Goal: Information Seeking & Learning: Find specific fact

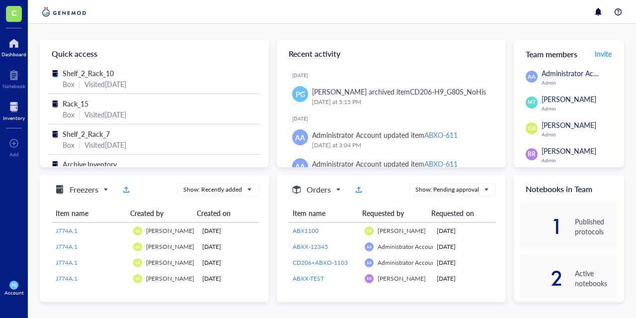
click at [13, 115] on div "Inventory" at bounding box center [14, 118] width 22 height 6
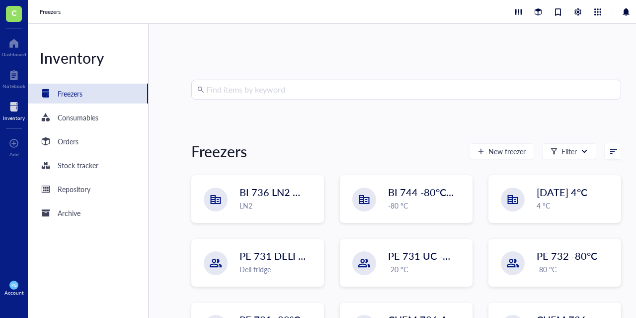
click at [294, 94] on input "search" at bounding box center [410, 89] width 409 height 19
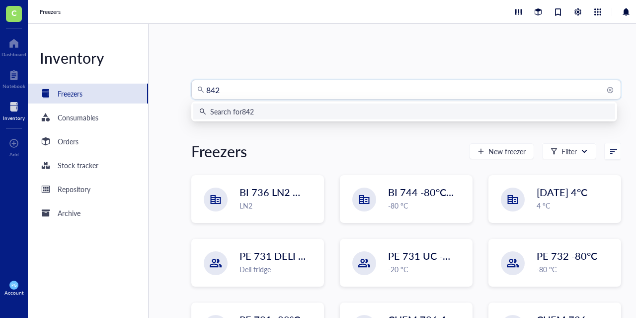
type input "8429"
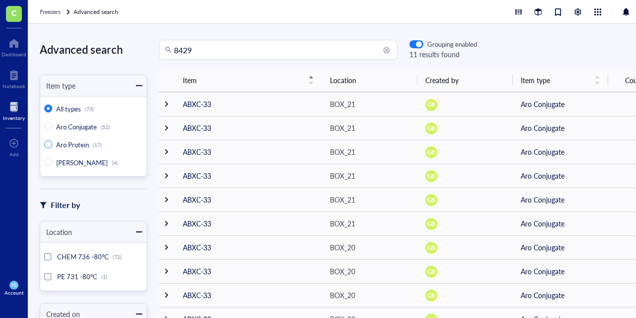
click at [51, 145] on input "Aro Protein (17)" at bounding box center [48, 144] width 8 height 8
radio input "true"
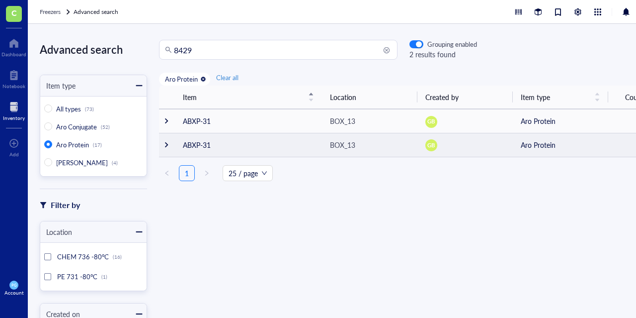
click at [168, 144] on div at bounding box center [166, 144] width 7 height 7
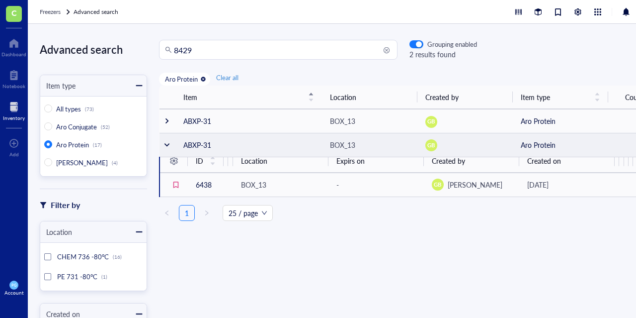
click at [168, 144] on div at bounding box center [167, 144] width 7 height 7
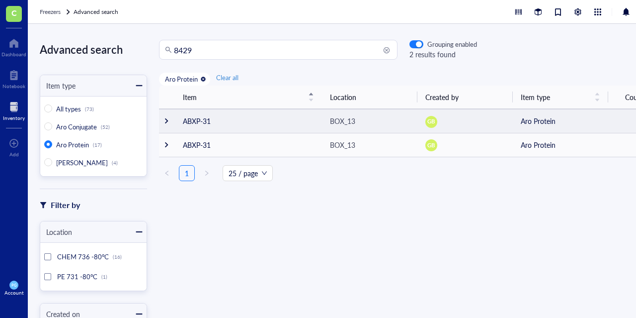
click at [166, 122] on div at bounding box center [166, 120] width 7 height 7
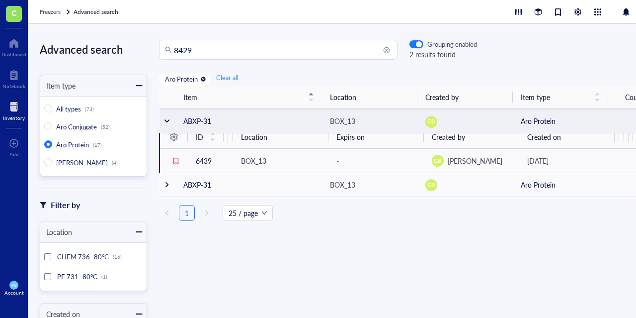
click at [166, 122] on div at bounding box center [167, 120] width 7 height 7
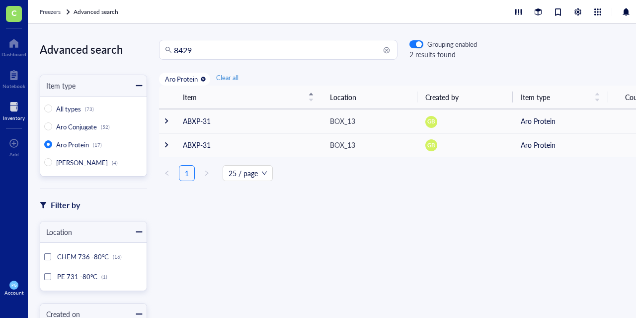
click at [211, 52] on input "8429" at bounding box center [283, 49] width 218 height 19
type input "8"
click at [200, 52] on input "search" at bounding box center [283, 49] width 218 height 19
type input "CD71-67a_H9"
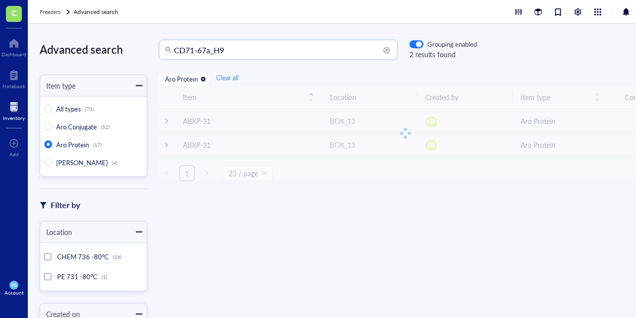
radio input "true"
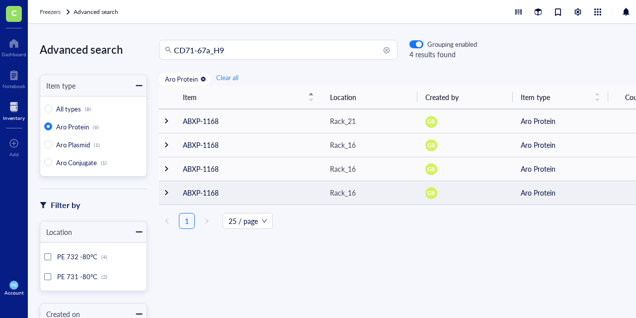
click at [169, 192] on div at bounding box center [166, 192] width 7 height 7
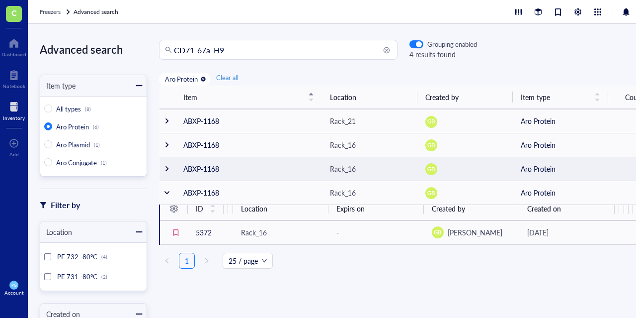
click at [165, 175] on td at bounding box center [168, 169] width 16 height 24
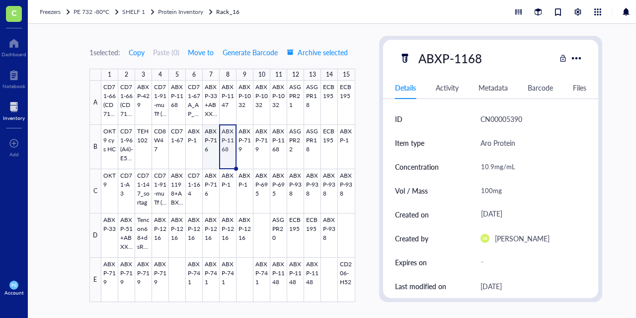
click at [213, 147] on div at bounding box center [228, 191] width 254 height 221
click at [226, 147] on div at bounding box center [228, 191] width 254 height 221
click at [243, 149] on div at bounding box center [228, 191] width 254 height 221
click at [228, 147] on div at bounding box center [228, 191] width 254 height 221
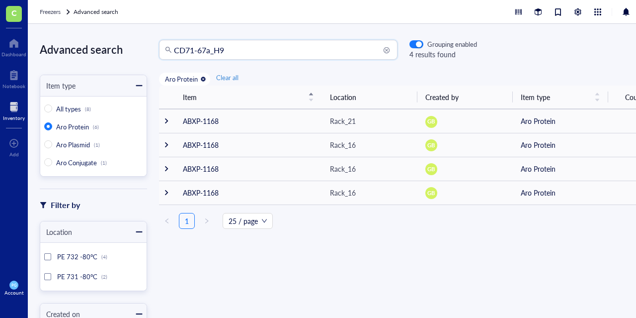
drag, startPoint x: 237, startPoint y: 57, endPoint x: 71, endPoint y: 29, distance: 168.4
click at [71, 29] on div "Advanced search Item type All types (8) Aro Protein (6) Aro Plasmid (1) Aro Con…" at bounding box center [346, 171] width 636 height 294
type input "ABXP-1162"
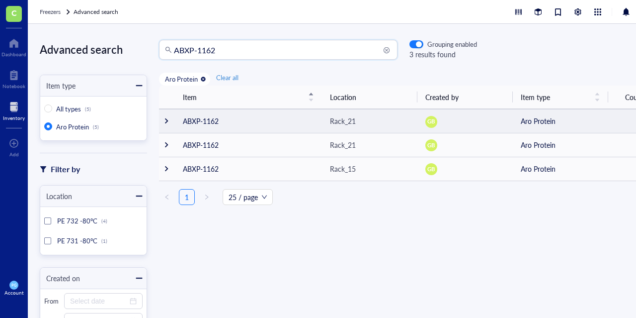
click at [171, 122] on td at bounding box center [167, 121] width 16 height 24
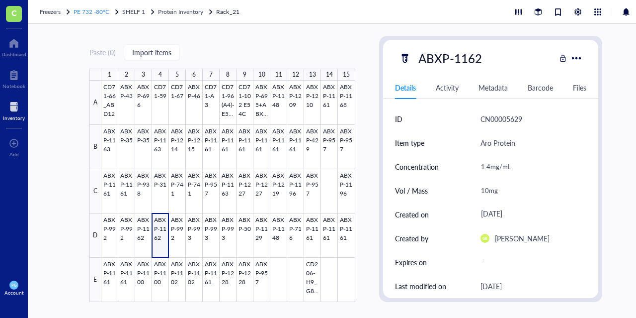
click at [97, 11] on span "PE 732 -80°C" at bounding box center [92, 11] width 36 height 8
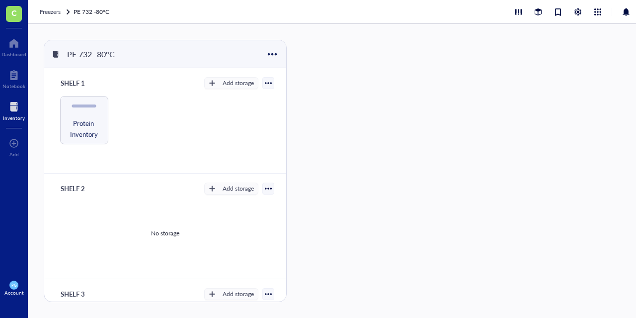
click at [10, 111] on div at bounding box center [14, 107] width 22 height 16
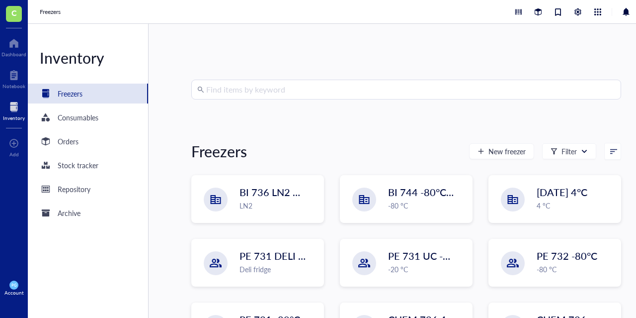
click at [284, 90] on input "search" at bounding box center [410, 89] width 409 height 19
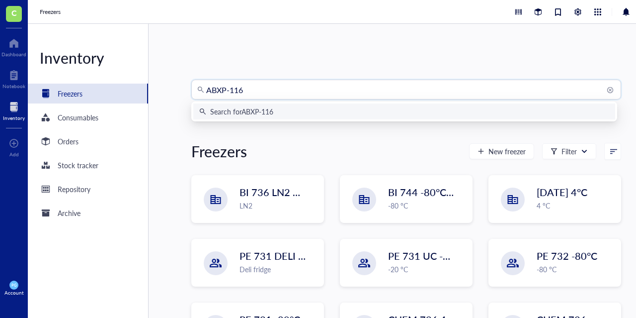
type input "ABXP-1162"
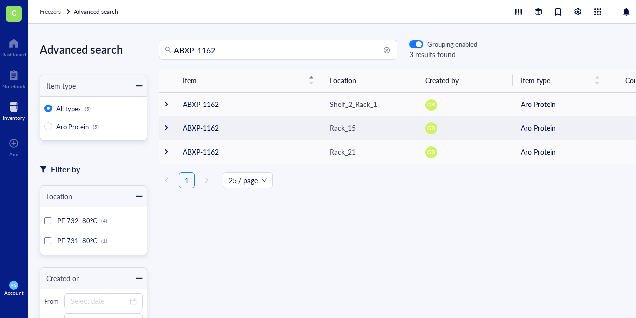
click at [166, 124] on td at bounding box center [167, 128] width 16 height 24
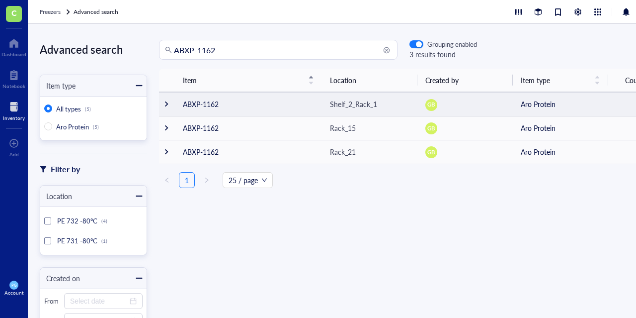
click at [193, 100] on td "ABXP-1162" at bounding box center [248, 104] width 147 height 24
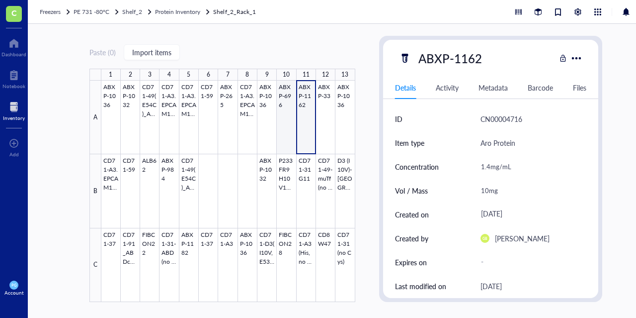
click at [288, 118] on div at bounding box center [228, 191] width 254 height 221
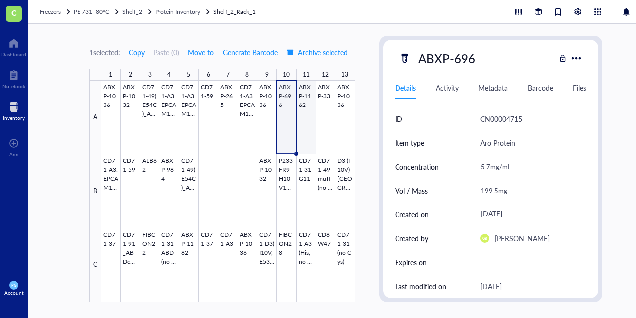
click at [310, 123] on div at bounding box center [228, 191] width 254 height 221
click at [290, 121] on div at bounding box center [228, 191] width 254 height 221
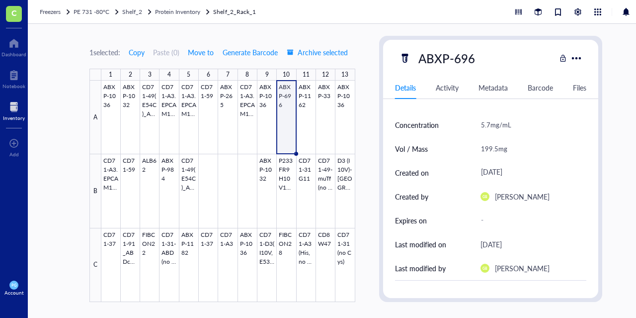
scroll to position [149, 0]
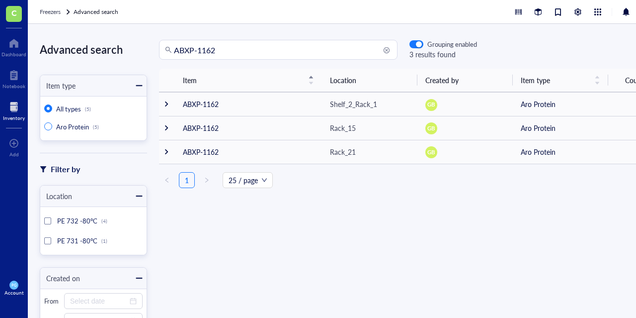
click at [49, 124] on input "Aro Protein (5)" at bounding box center [48, 126] width 8 height 8
radio input "true"
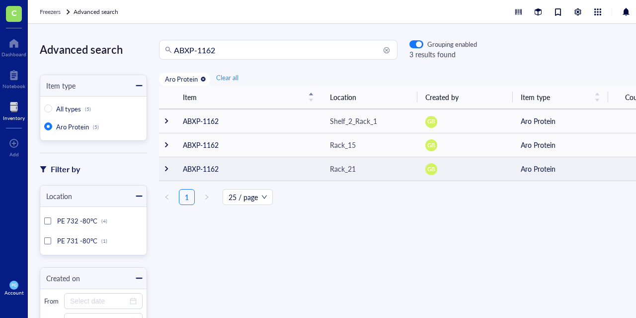
click at [164, 165] on div at bounding box center [166, 168] width 7 height 7
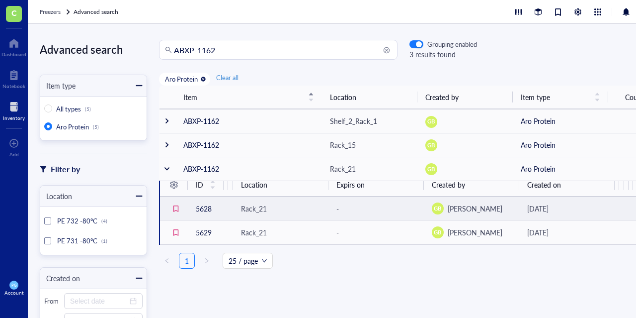
click at [212, 206] on td "5628" at bounding box center [206, 208] width 36 height 24
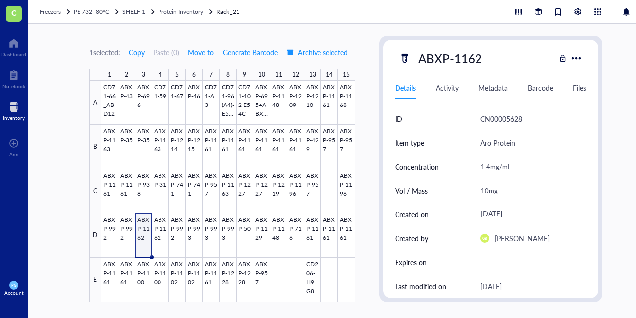
click at [14, 113] on div at bounding box center [14, 107] width 22 height 16
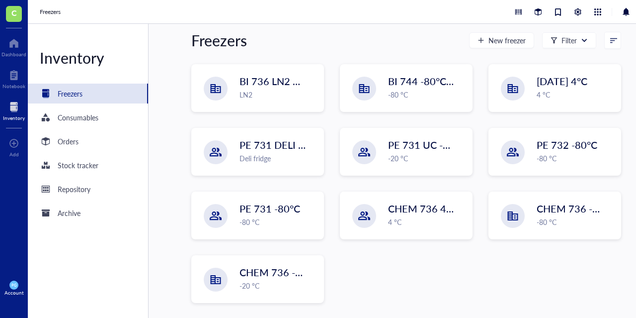
scroll to position [111, 0]
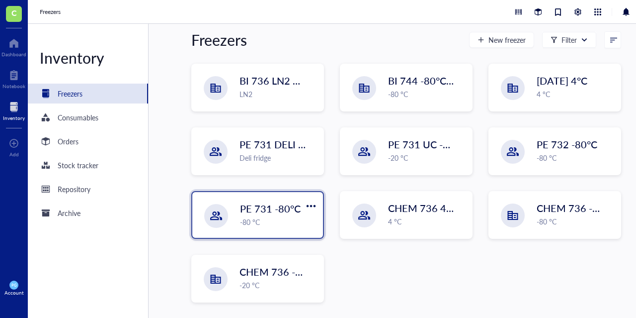
click at [261, 212] on span "PE 731 -80°C" at bounding box center [270, 208] width 61 height 14
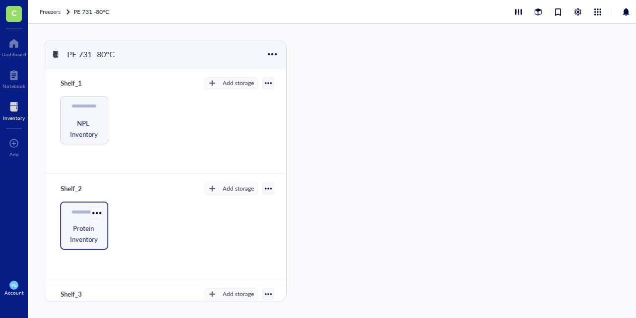
click at [90, 216] on div at bounding box center [96, 212] width 14 height 14
click at [78, 214] on div "Protein Inventory" at bounding box center [84, 225] width 48 height 48
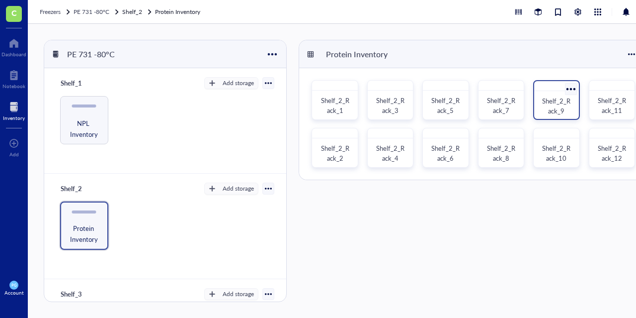
click at [556, 103] on span "Shelf_2_Rack_9" at bounding box center [556, 105] width 28 height 19
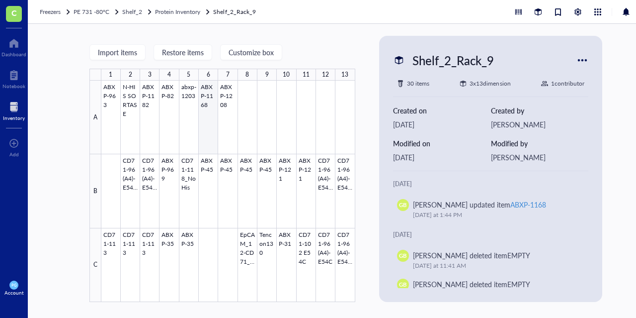
click at [213, 113] on div at bounding box center [228, 191] width 254 height 221
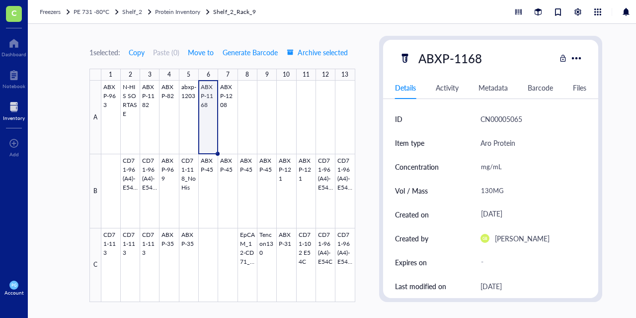
click at [14, 109] on div at bounding box center [14, 107] width 22 height 16
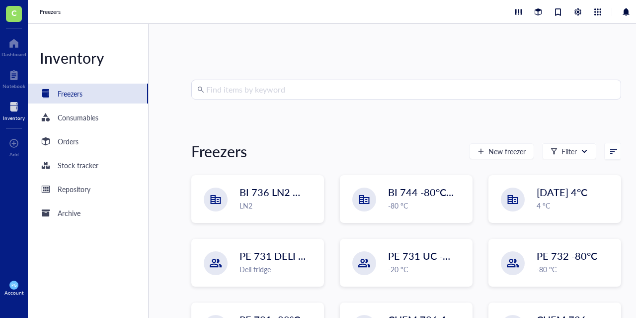
click at [292, 93] on input "search" at bounding box center [410, 89] width 409 height 19
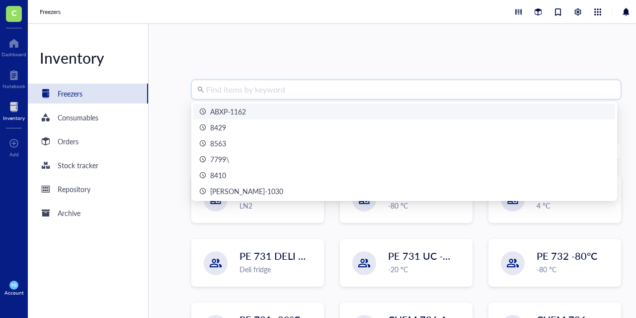
click at [250, 111] on div "ABXP-1162" at bounding box center [404, 111] width 410 height 11
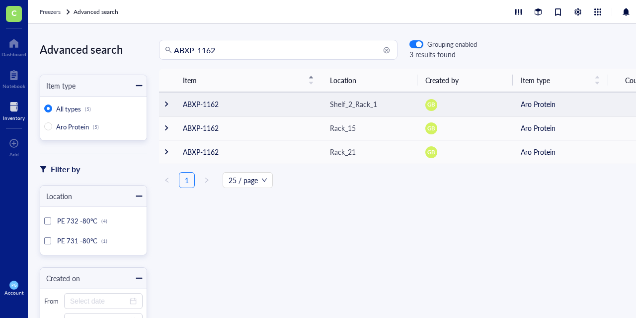
click at [166, 104] on div at bounding box center [166, 103] width 7 height 7
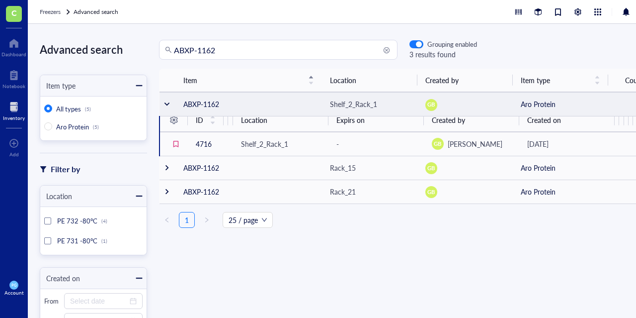
click at [166, 104] on div at bounding box center [167, 103] width 7 height 7
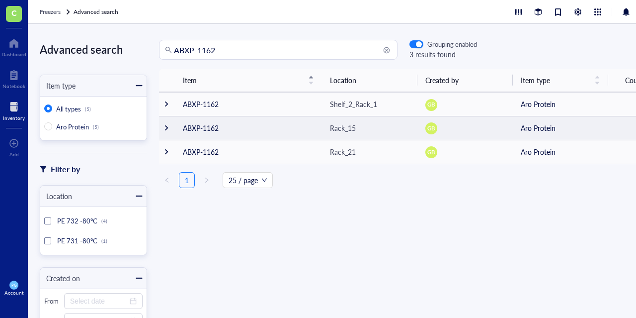
click at [168, 122] on td at bounding box center [167, 128] width 16 height 24
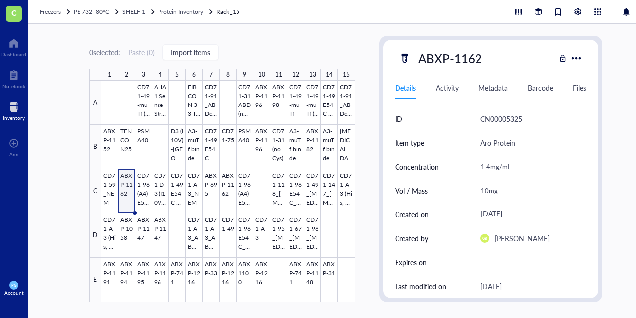
click at [9, 106] on div at bounding box center [14, 107] width 22 height 16
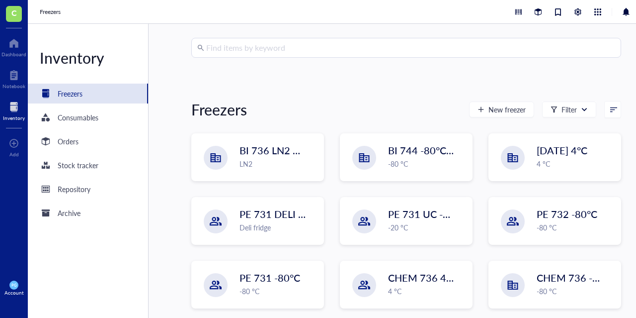
scroll to position [99, 0]
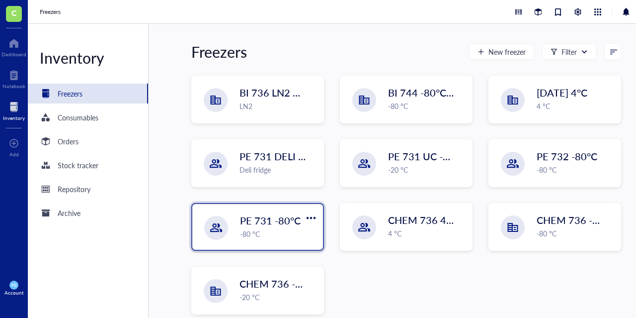
click at [272, 228] on div "-80 °C" at bounding box center [278, 233] width 77 height 11
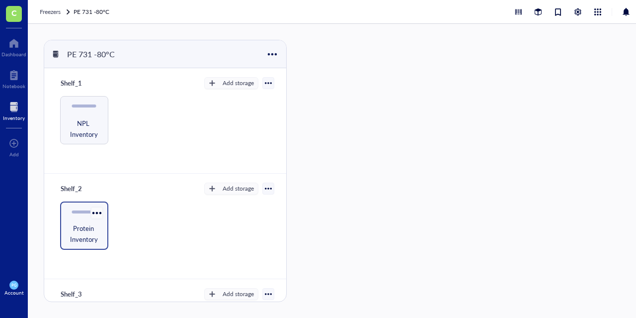
drag, startPoint x: 76, startPoint y: 215, endPoint x: 92, endPoint y: 213, distance: 16.5
click at [76, 215] on div "Protein Inventory" at bounding box center [84, 225] width 48 height 48
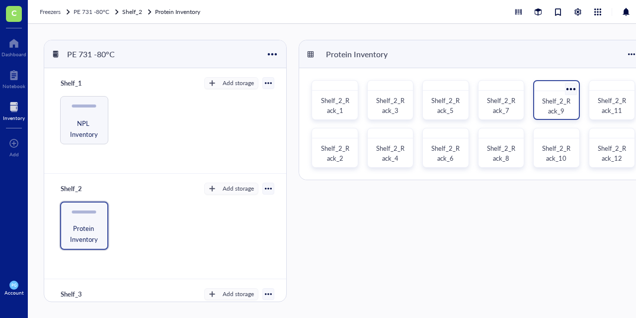
click at [547, 108] on div "Shelf_2_Rack_9" at bounding box center [556, 106] width 28 height 20
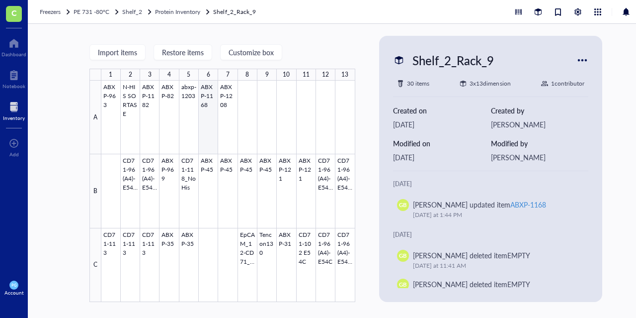
click at [212, 115] on div at bounding box center [228, 191] width 254 height 221
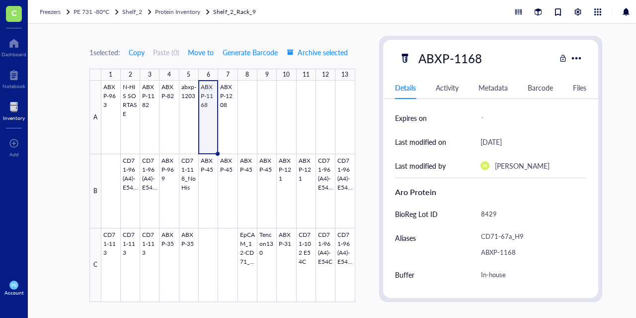
scroll to position [50, 0]
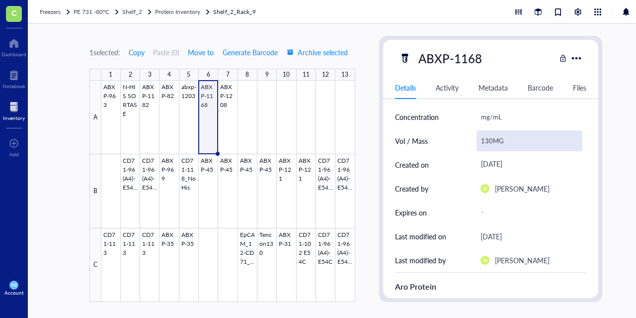
click at [493, 139] on div "130MG" at bounding box center [530, 140] width 106 height 21
click at [490, 141] on input "130MG" at bounding box center [529, 141] width 105 height 20
type input "36MG"
click at [456, 184] on div "Created by" at bounding box center [432, 188] width 74 height 24
click at [504, 145] on div "36MG" at bounding box center [530, 140] width 106 height 21
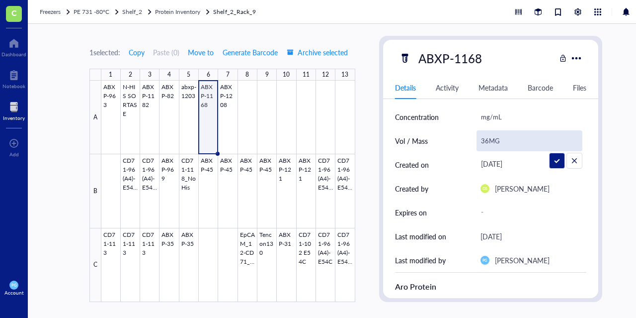
click at [504, 145] on input "36MG" at bounding box center [529, 141] width 105 height 20
click at [501, 141] on input "36MG" at bounding box center [529, 141] width 105 height 20
type input "36mg"
click at [459, 142] on div "Vol / Mass" at bounding box center [432, 141] width 74 height 24
